Goal: Task Accomplishment & Management: Use online tool/utility

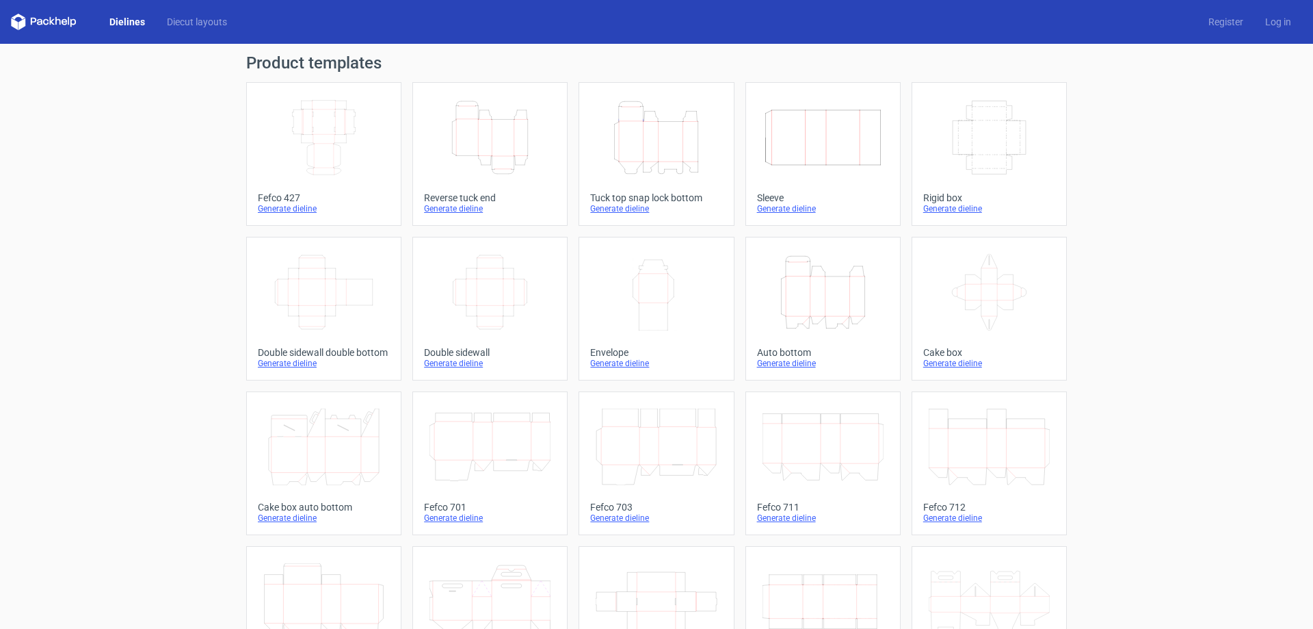
click at [373, 150] on icon "Width Depth Height" at bounding box center [323, 137] width 121 height 77
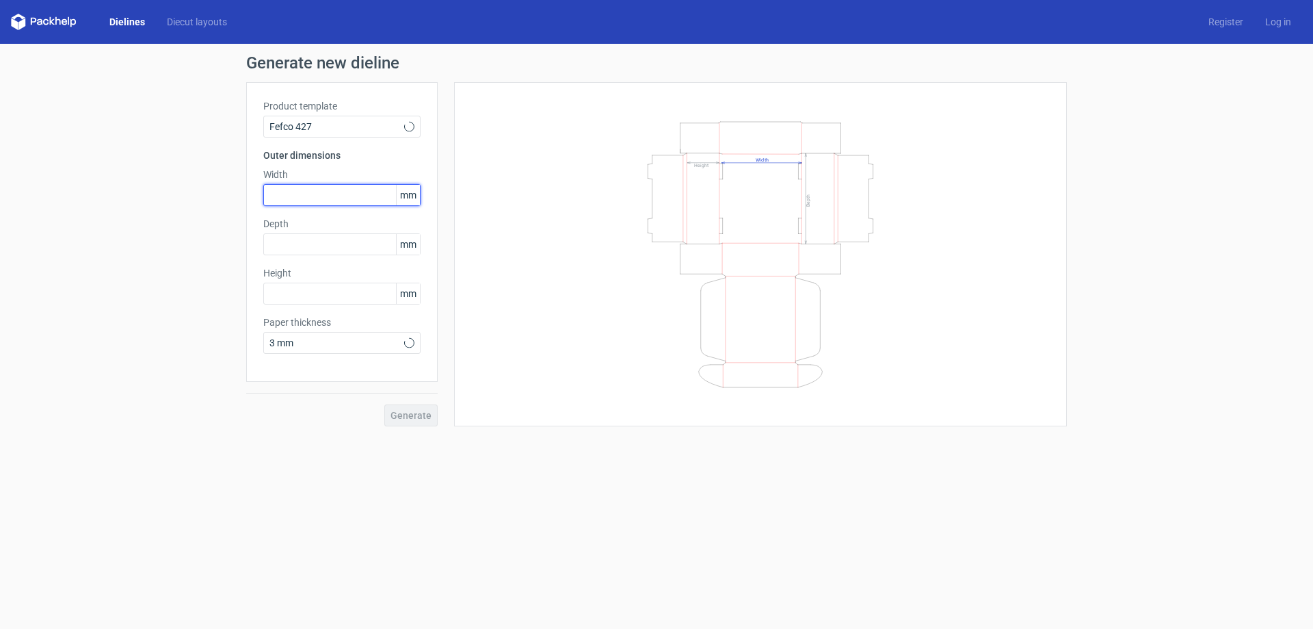
drag, startPoint x: 326, startPoint y: 202, endPoint x: 335, endPoint y: 204, distance: 9.8
click at [326, 202] on input "text" at bounding box center [341, 195] width 157 height 22
type input "300"
click at [350, 244] on input "text" at bounding box center [341, 244] width 157 height 22
type input "270"
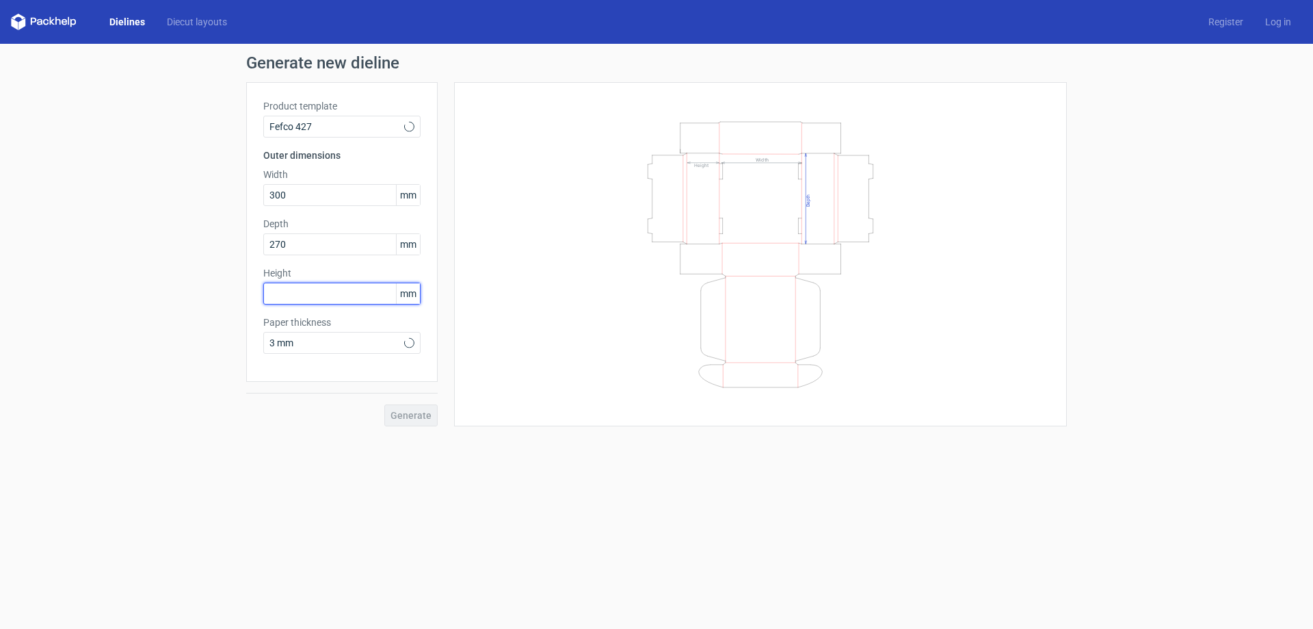
click at [297, 297] on input "text" at bounding box center [341, 294] width 157 height 22
type input "70"
click at [336, 199] on input "300" at bounding box center [341, 195] width 157 height 22
click at [329, 244] on input "270" at bounding box center [341, 244] width 157 height 22
click at [329, 294] on input "70" at bounding box center [341, 294] width 157 height 22
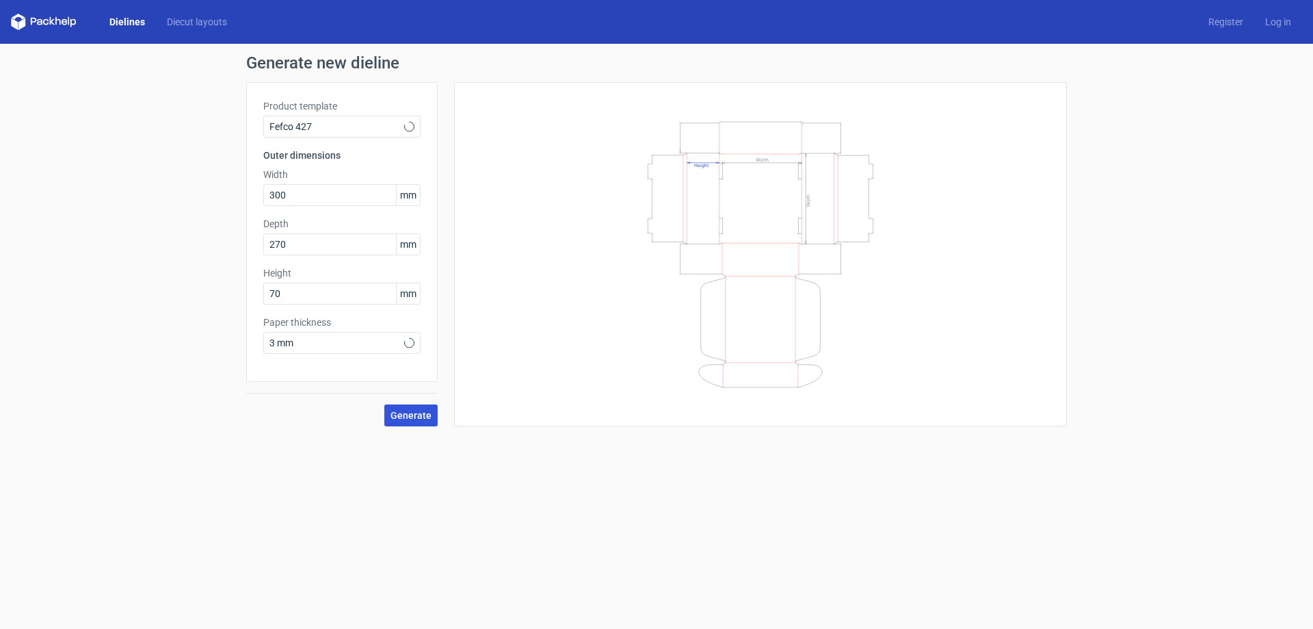
click at [423, 421] on button "Generate" at bounding box center [410, 415] width 53 height 22
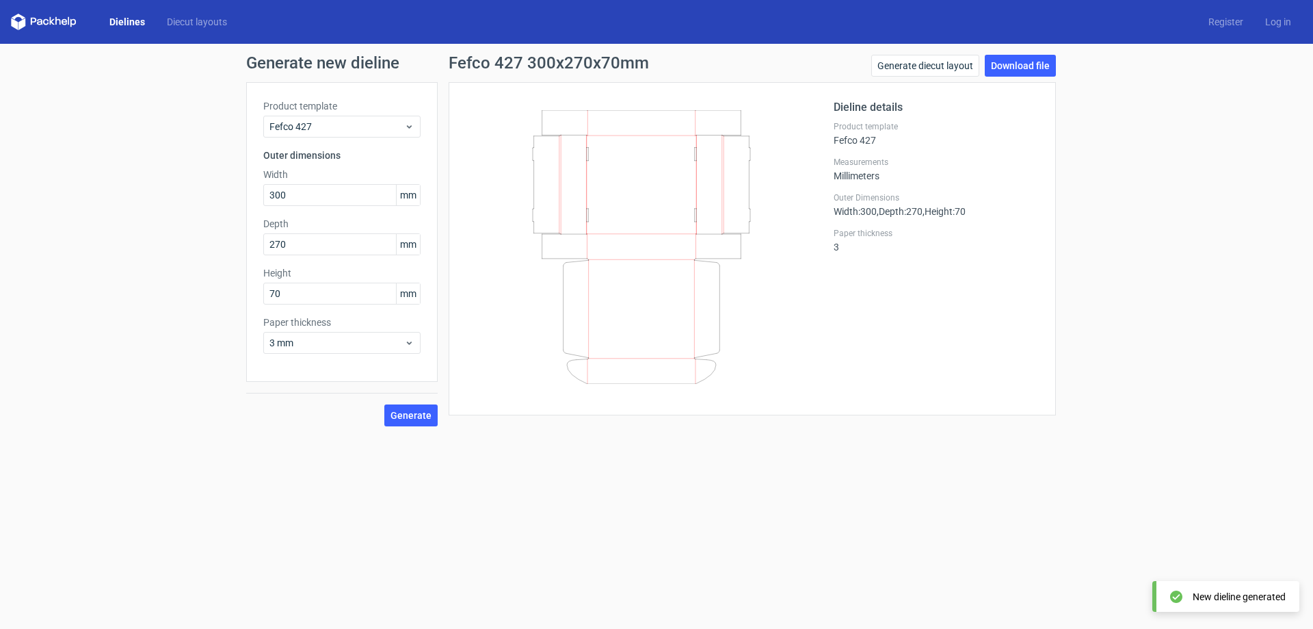
click at [1012, 78] on div "Generate diecut layout Download file" at bounding box center [963, 68] width 185 height 27
click at [1012, 72] on link "Download file" at bounding box center [1020, 66] width 71 height 22
